Goal: Leave review/rating: Leave review/rating

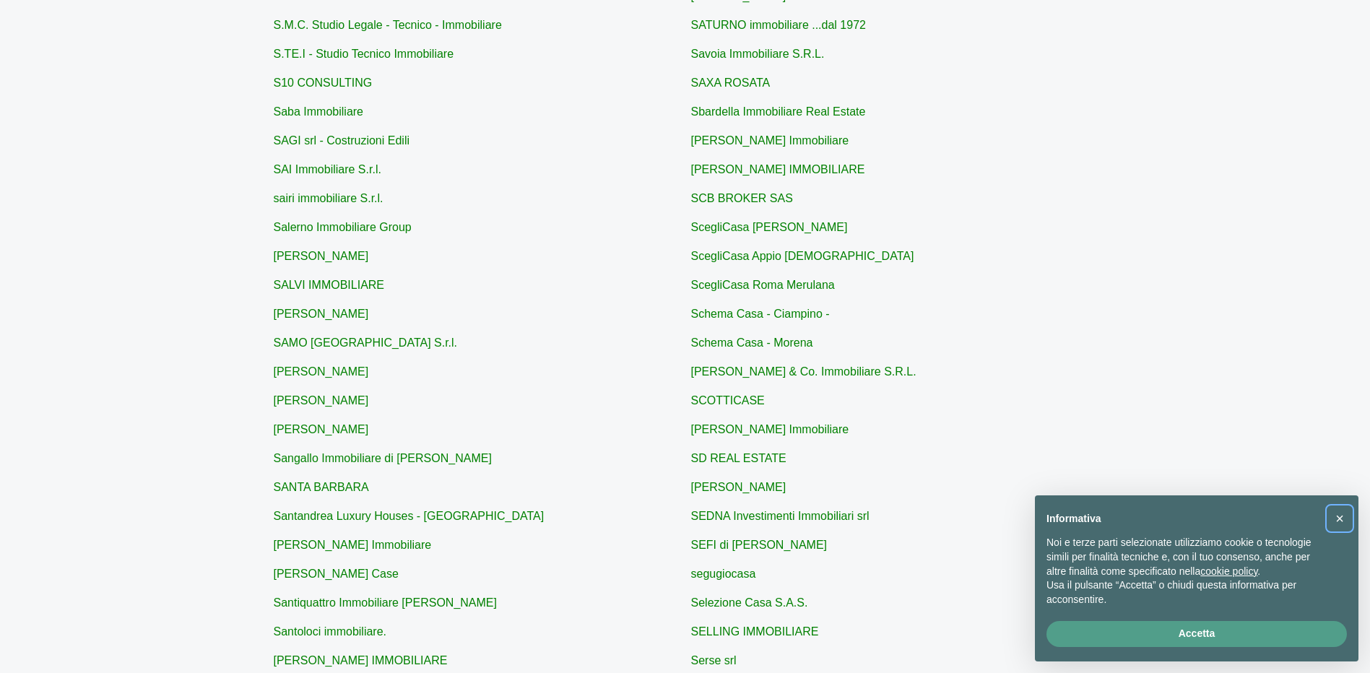
click at [1338, 514] on span "×" at bounding box center [1339, 519] width 9 height 16
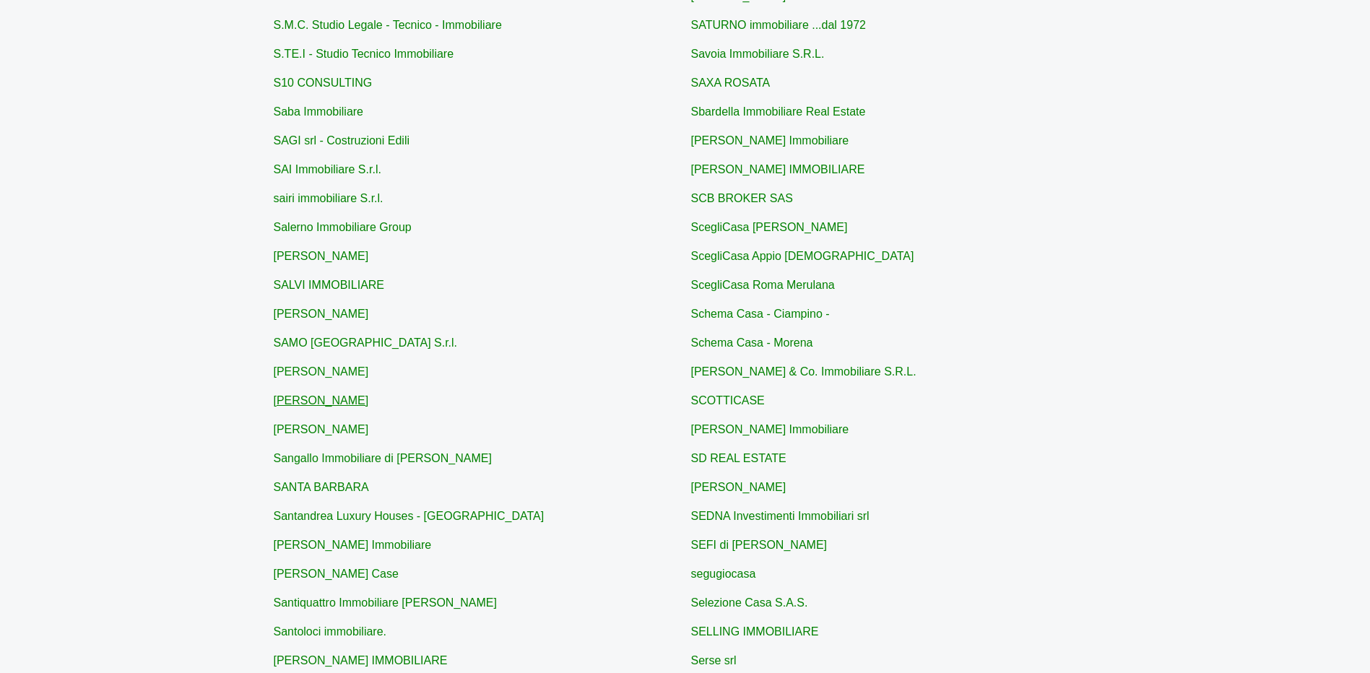
click at [348, 402] on link "[PERSON_NAME]" at bounding box center [321, 400] width 95 height 12
type input "[PERSON_NAME]"
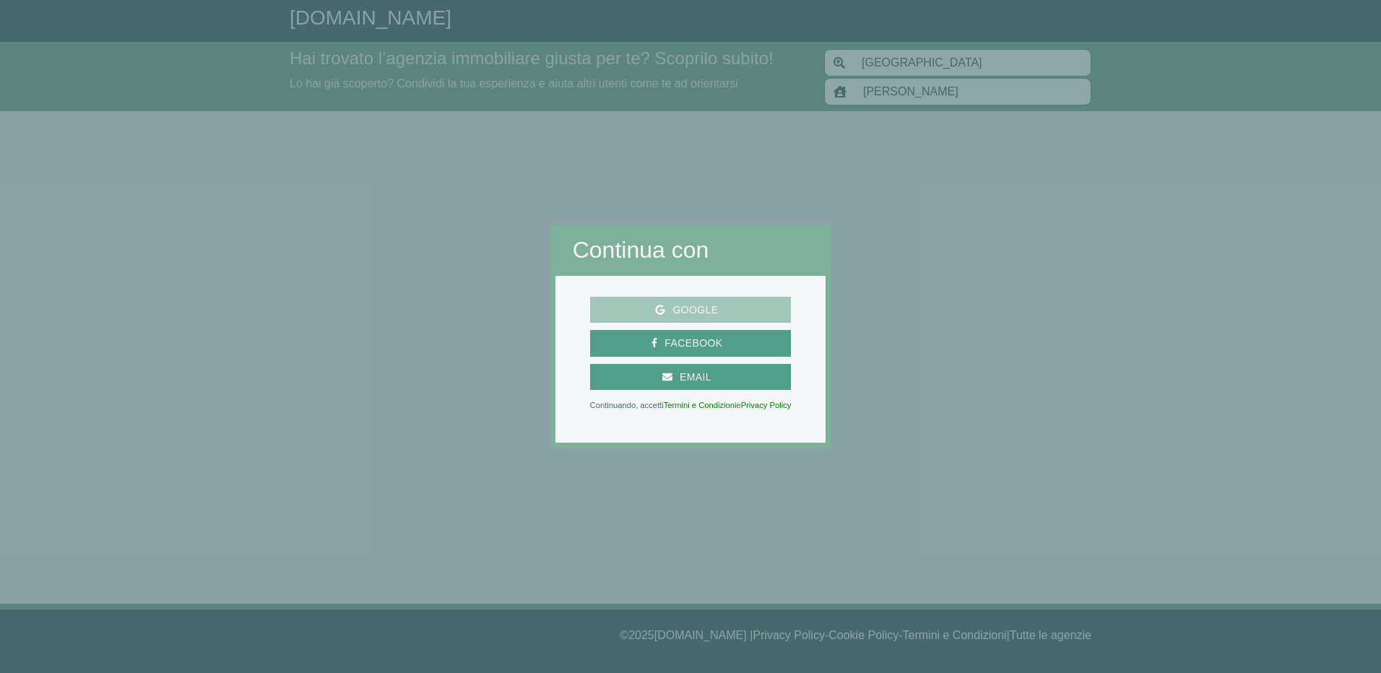
click at [730, 301] on span "Google" at bounding box center [691, 310] width 190 height 18
click at [697, 308] on span "Google" at bounding box center [695, 310] width 60 height 18
